Goal: Obtain resource: Download file/media

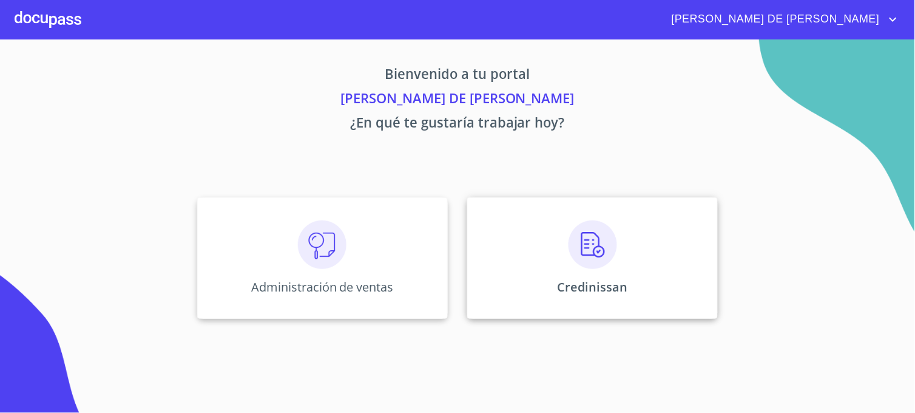
click at [525, 300] on div "Credinissan" at bounding box center [592, 257] width 251 height 121
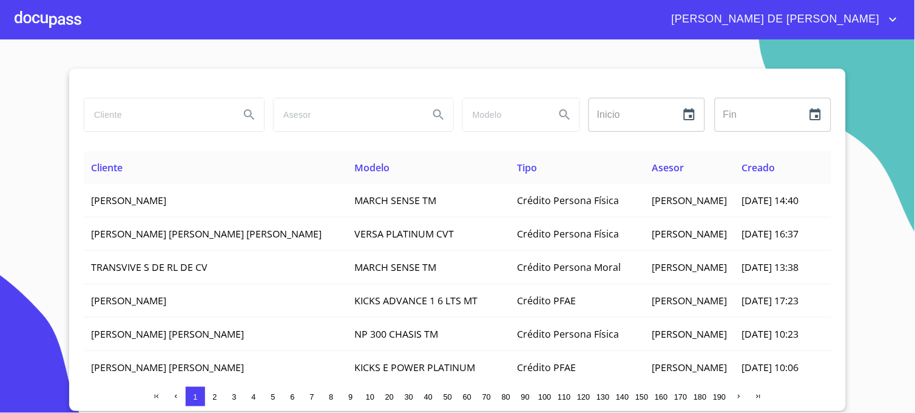
click at [149, 114] on input "search" at bounding box center [157, 114] width 146 height 33
type input "DIAZ MEZA"
click at [251, 126] on button "Search" at bounding box center [249, 114] width 29 height 29
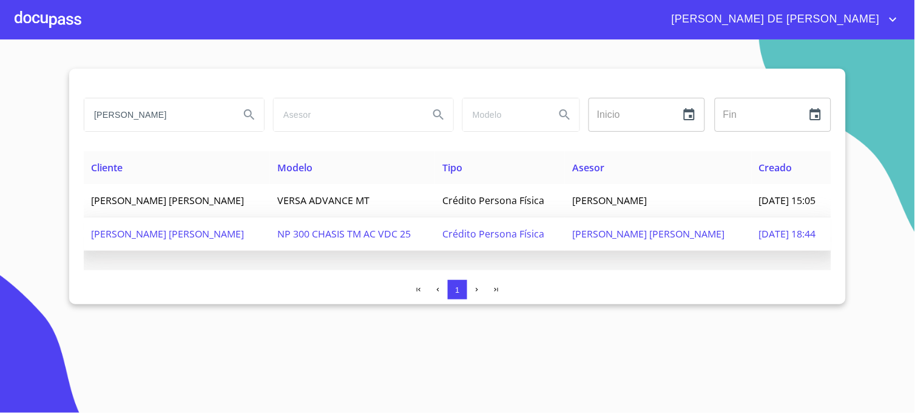
click at [752, 239] on td "02/sep./2025 18:44" at bounding box center [792, 233] width 80 height 33
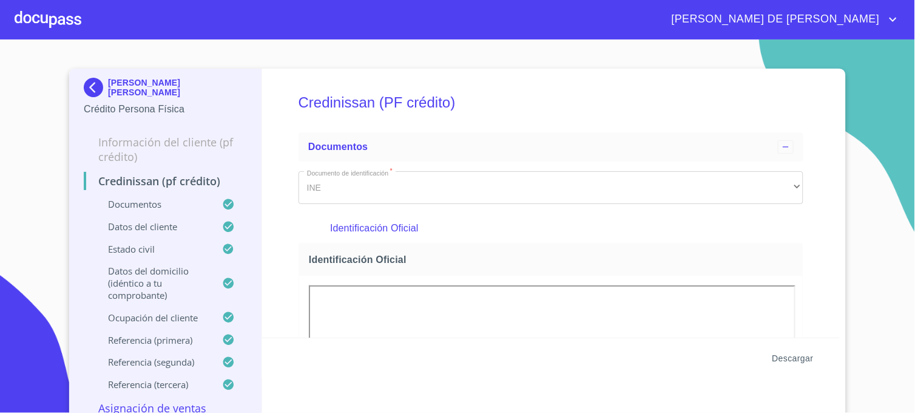
click at [797, 359] on span "Descargar" at bounding box center [793, 358] width 41 height 15
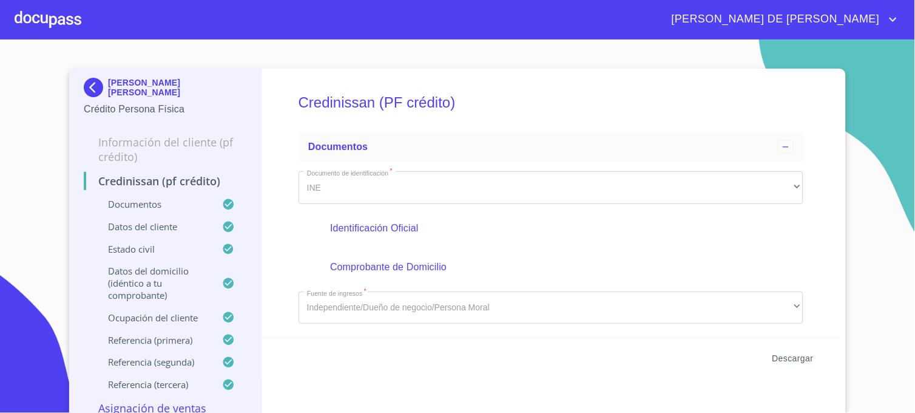
click at [797, 355] on span "Descargar" at bounding box center [793, 358] width 41 height 15
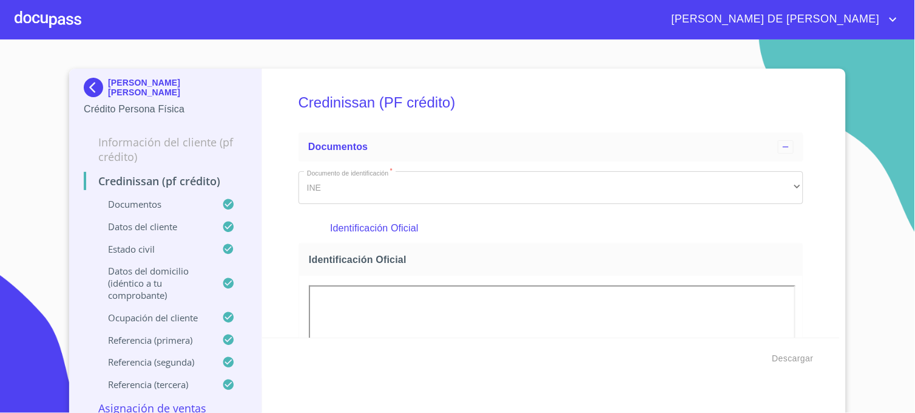
click at [87, 87] on img at bounding box center [96, 87] width 24 height 19
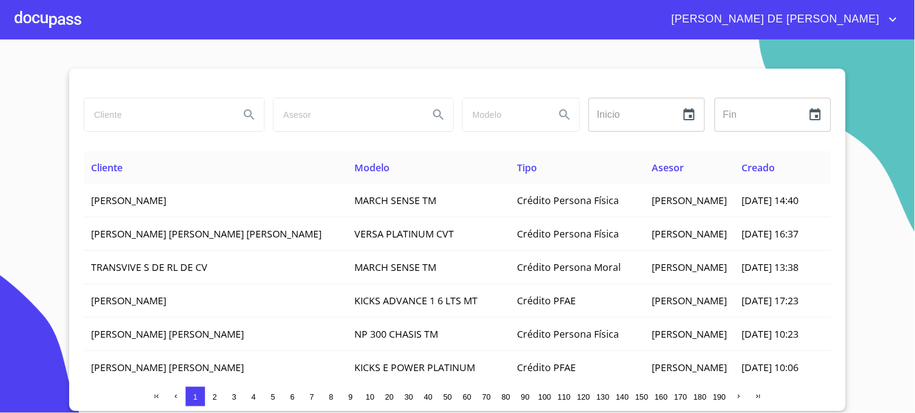
click at [96, 116] on input "search" at bounding box center [157, 114] width 146 height 33
type input "[PERSON_NAME]"
click at [246, 116] on icon "Search" at bounding box center [249, 114] width 10 height 10
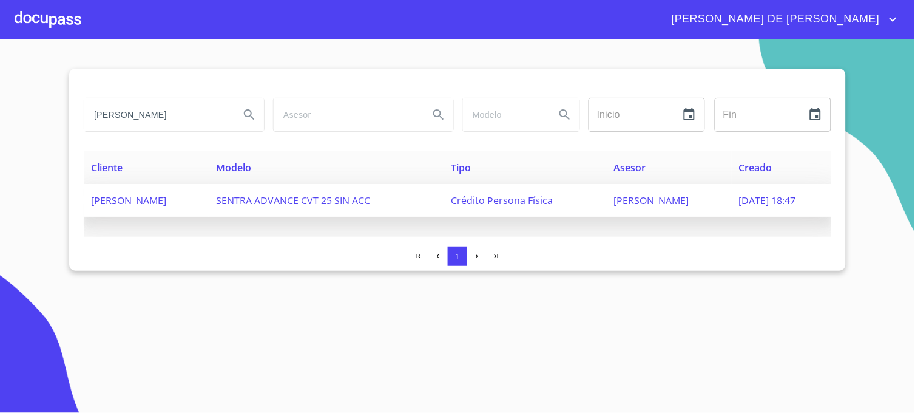
click at [657, 201] on span "[PERSON_NAME]" at bounding box center [651, 200] width 75 height 13
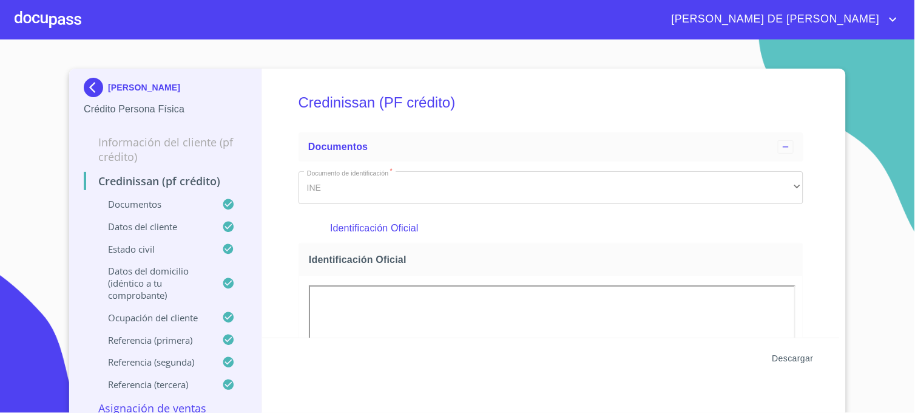
click at [802, 358] on span "Descargar" at bounding box center [793, 358] width 41 height 15
click at [86, 87] on img at bounding box center [96, 87] width 24 height 19
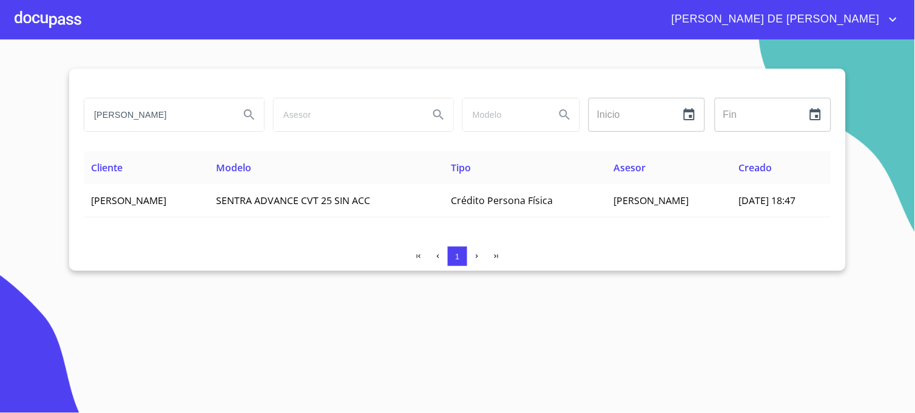
drag, startPoint x: 172, startPoint y: 113, endPoint x: 77, endPoint y: 122, distance: 95.1
click at [77, 122] on div "[PERSON_NAME] Inicio ​ Fin ​ Cliente Modelo Tipo Asesor Creado [PERSON_NAME] SE…" at bounding box center [457, 170] width 777 height 202
type input "H"
type input "[PERSON_NAME]"
click at [259, 118] on button "Search" at bounding box center [249, 114] width 29 height 29
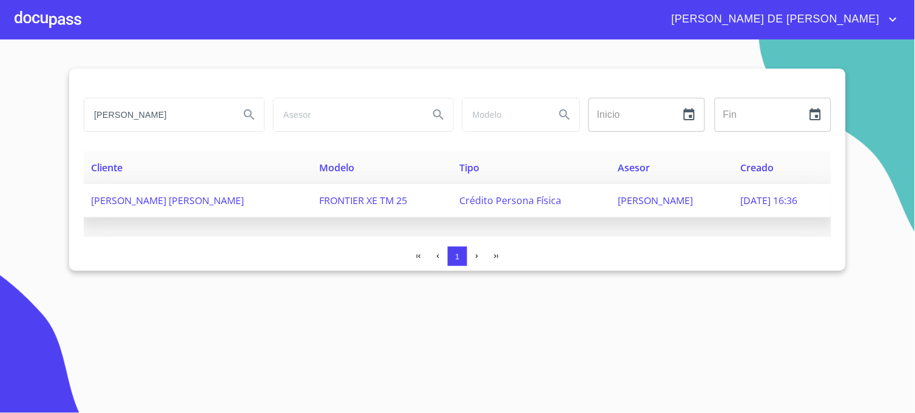
click at [619, 198] on span "[PERSON_NAME]" at bounding box center [656, 200] width 75 height 13
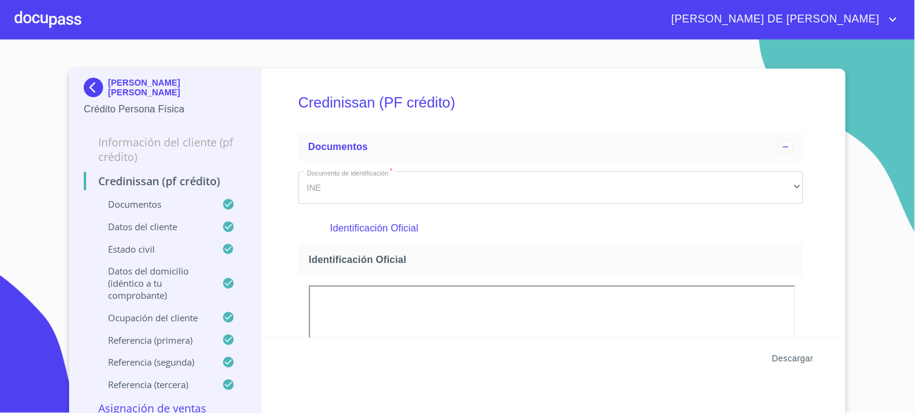
click at [784, 359] on span "Descargar" at bounding box center [793, 358] width 41 height 15
